Goal: Task Accomplishment & Management: Use online tool/utility

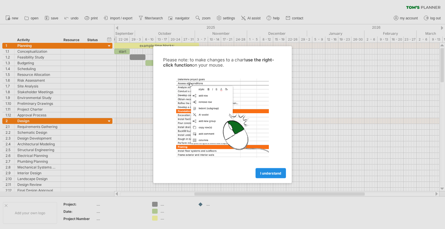
click at [279, 174] on span "I understand" at bounding box center [270, 173] width 21 height 4
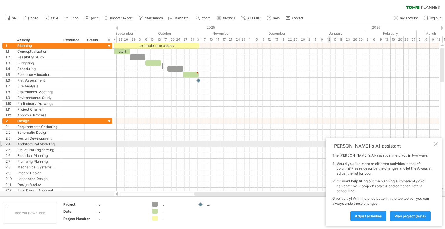
click at [437, 146] on div at bounding box center [435, 144] width 5 height 5
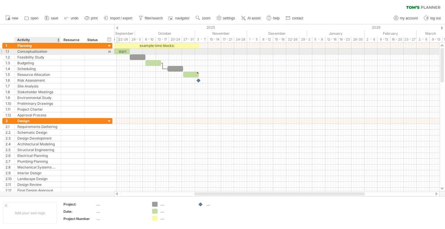
click at [37, 51] on div "Conceptualization" at bounding box center [37, 51] width 40 height 5
click at [125, 50] on div "start" at bounding box center [122, 51] width 16 height 5
drag, startPoint x: 129, startPoint y: 52, endPoint x: 132, endPoint y: 51, distance: 3.5
click at [132, 51] on html "progress(100%) Trying to reach [DOMAIN_NAME] Connected again... 0% clear filter…" at bounding box center [222, 115] width 445 height 230
click at [75, 49] on div at bounding box center [73, 51] width 18 height 5
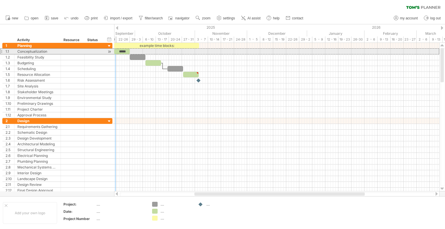
click at [109, 49] on div at bounding box center [109, 52] width 5 height 6
click at [109, 51] on div at bounding box center [109, 52] width 5 height 6
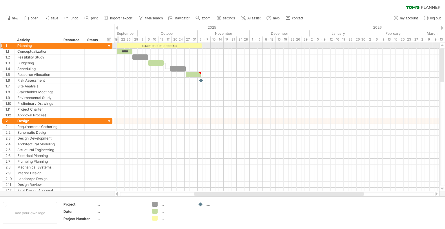
click at [117, 46] on span at bounding box center [116, 45] width 2 height 5
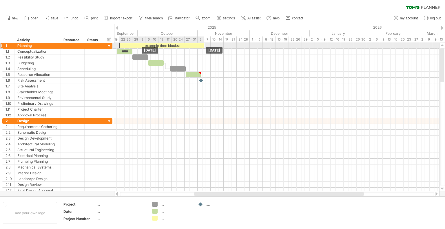
drag, startPoint x: 142, startPoint y: 45, endPoint x: 145, endPoint y: 44, distance: 2.9
click at [145, 44] on div "example time blocks:" at bounding box center [161, 45] width 85 height 5
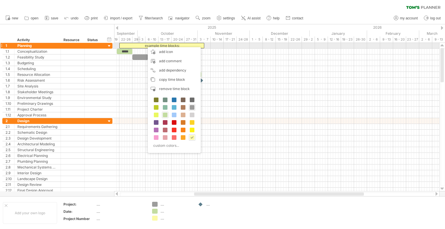
click at [139, 46] on div "example time blocks:" at bounding box center [161, 45] width 85 height 5
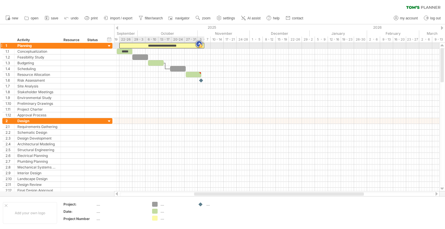
click at [139, 46] on div "**********" at bounding box center [161, 45] width 85 height 5
drag, startPoint x: 204, startPoint y: 46, endPoint x: 210, endPoint y: 46, distance: 5.2
click at [210, 46] on span at bounding box center [209, 45] width 2 height 5
click at [25, 45] on div "Planning" at bounding box center [37, 45] width 40 height 5
click at [41, 49] on div "Conceptualization" at bounding box center [37, 51] width 40 height 5
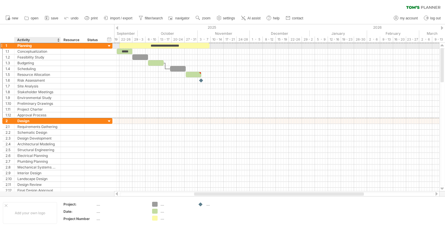
click at [38, 46] on div "Planning" at bounding box center [37, 45] width 40 height 5
click at [32, 47] on div "Planning" at bounding box center [37, 45] width 40 height 5
drag, startPoint x: 33, startPoint y: 47, endPoint x: 17, endPoint y: 46, distance: 15.3
click at [17, 46] on input "********" at bounding box center [37, 45] width 40 height 5
paste input "**********"
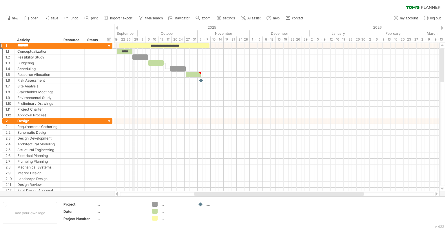
type input "**********"
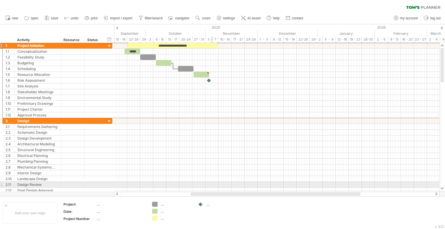
drag, startPoint x: 214, startPoint y: 194, endPoint x: 211, endPoint y: 186, distance: 8.8
click at [211, 186] on div "Trying to reach [DOMAIN_NAME] Connected again... 0% clear filter new 1" at bounding box center [222, 114] width 445 height 229
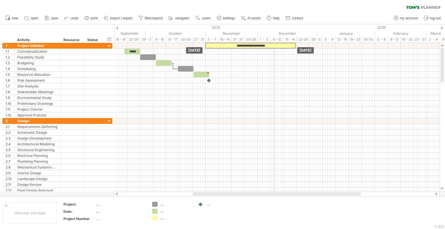
drag, startPoint x: 197, startPoint y: 45, endPoint x: 274, endPoint y: 42, distance: 77.6
click at [274, 42] on div "Trying to reach [DOMAIN_NAME] Connected again... 0% clear filter new 1" at bounding box center [222, 114] width 445 height 229
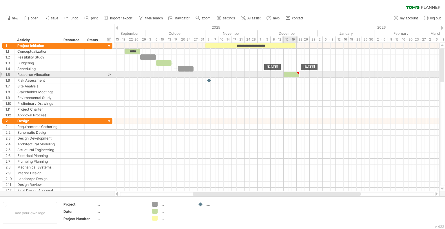
drag, startPoint x: 201, startPoint y: 75, endPoint x: 313, endPoint y: 71, distance: 111.8
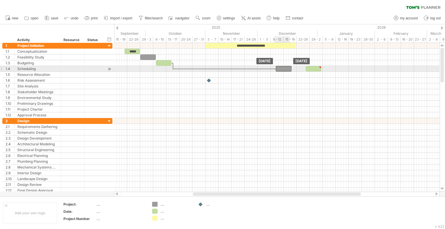
drag, startPoint x: 185, startPoint y: 68, endPoint x: 282, endPoint y: 66, distance: 97.3
click at [282, 66] on div at bounding box center [284, 68] width 16 height 5
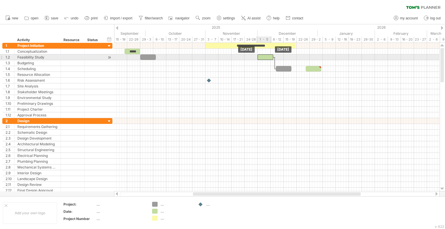
drag, startPoint x: 161, startPoint y: 62, endPoint x: 263, endPoint y: 57, distance: 102.6
drag, startPoint x: 129, startPoint y: 52, endPoint x: 246, endPoint y: 55, distance: 117.3
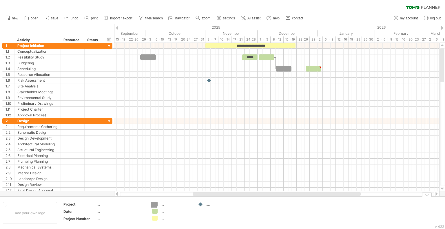
click at [153, 203] on div "Trying to reach [DOMAIN_NAME] Connected again... 0% clear filter new 1" at bounding box center [222, 114] width 445 height 229
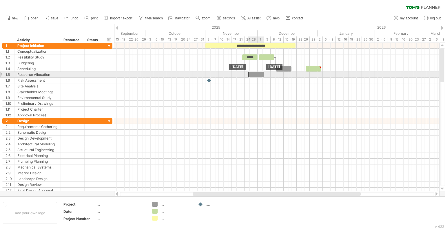
drag, startPoint x: 145, startPoint y: 56, endPoint x: 253, endPoint y: 72, distance: 108.8
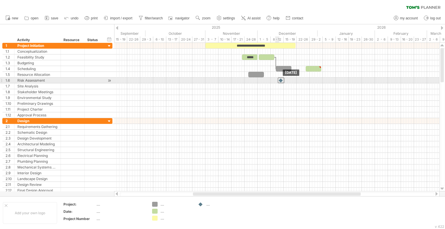
drag, startPoint x: 209, startPoint y: 81, endPoint x: 285, endPoint y: 77, distance: 75.6
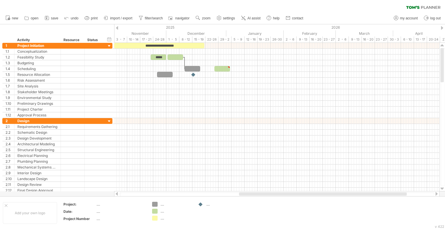
drag, startPoint x: 209, startPoint y: 194, endPoint x: 255, endPoint y: 192, distance: 46.0
click at [255, 192] on div at bounding box center [323, 193] width 168 height 3
click at [28, 18] on icon at bounding box center [27, 18] width 6 height 6
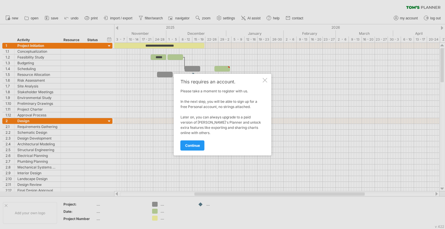
click at [267, 81] on div "This requires an account. Please take a moment to register with us. In the next…" at bounding box center [223, 115] width 98 height 82
click at [195, 146] on span "continue" at bounding box center [192, 145] width 15 height 4
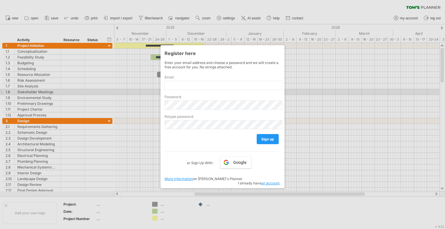
click at [315, 94] on div at bounding box center [222, 114] width 445 height 229
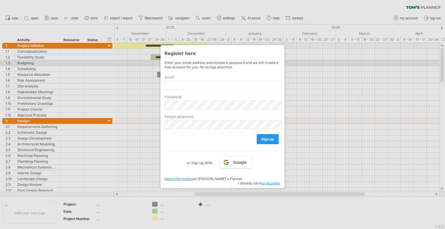
click at [135, 61] on div at bounding box center [222, 114] width 445 height 229
